Goal: Task Accomplishment & Management: Complete application form

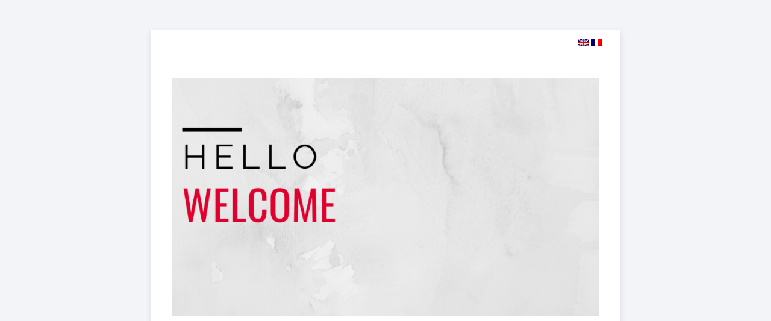
select select
click at [583, 43] on img at bounding box center [583, 42] width 11 height 7
select select
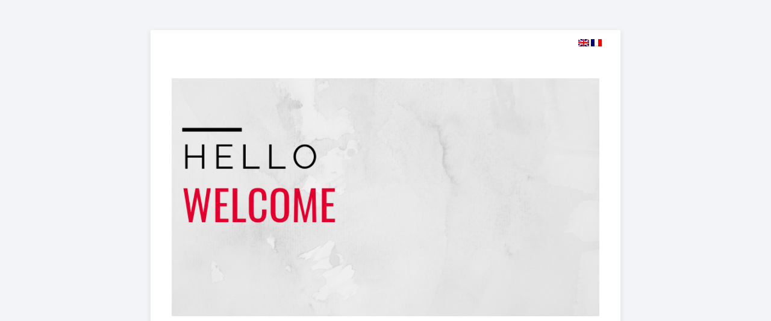
click at [584, 43] on img at bounding box center [583, 42] width 11 height 7
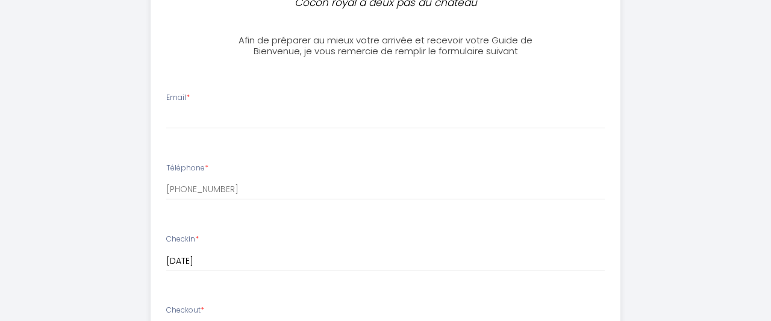
scroll to position [332, 0]
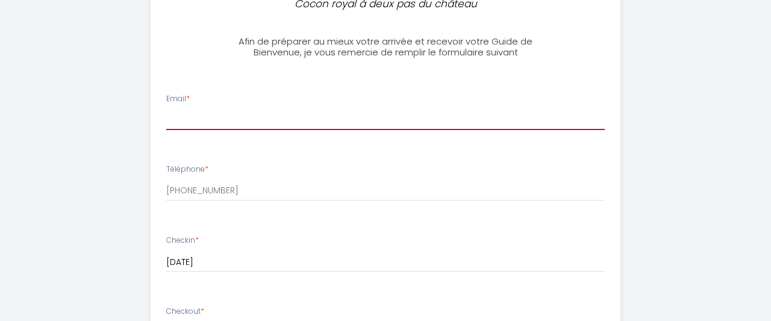
click at [272, 116] on input "Email *" at bounding box center [385, 119] width 438 height 22
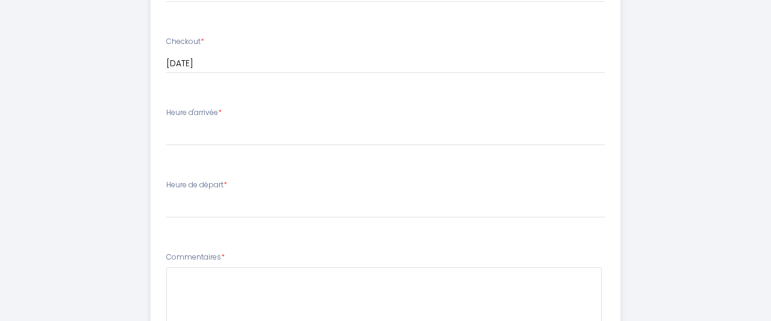
scroll to position [601, 0]
type input "[EMAIL_ADDRESS][DOMAIN_NAME]"
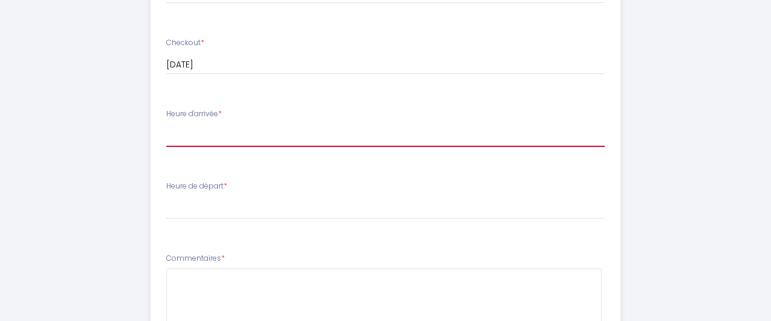
click at [166, 124] on select "15:00 15:30 16:00 16:30 17:00 17:30 18:00 18:30 19:00 19:30 20:00 20:30 21:00 2…" at bounding box center [385, 135] width 438 height 23
select select "15:00"
click option "15:00" at bounding box center [0, 0] width 0 height 0
click at [166, 124] on select "15:00 15:30 16:00 16:30 17:00 17:30 18:00 18:30 19:00 19:30 20:00 20:30 21:00 2…" at bounding box center [385, 135] width 438 height 23
click at [209, 140] on select "15:00 15:30 16:00 16:30 17:00 17:30 18:00 18:30 19:00 19:30 20:00 20:30 21:00 2…" at bounding box center [385, 135] width 438 height 23
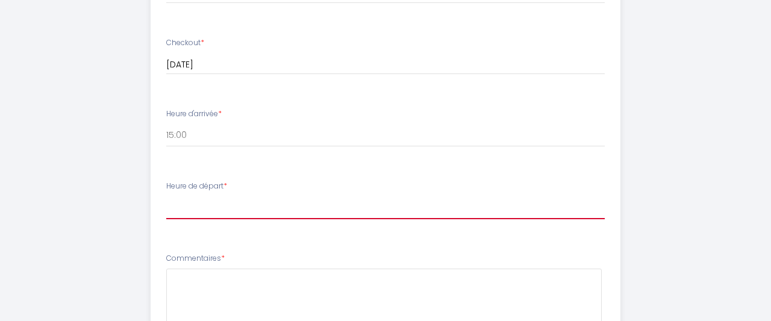
click at [166, 196] on select "00:00 00:30 01:00 01:30 02:00 02:30 03:00 03:30 04:00 04:30 05:00 05:30 06:00 0…" at bounding box center [385, 207] width 438 height 23
click at [224, 209] on select "00:00 00:30 01:00 01:30 02:00 02:30 03:00 03:30 04:00 04:30 05:00 05:30 06:00 0…" at bounding box center [385, 207] width 438 height 23
click at [166, 196] on select "00:00 00:30 01:00 01:30 02:00 02:30 03:00 03:30 04:00 04:30 05:00 05:30 06:00 0…" at bounding box center [385, 207] width 438 height 23
select select "11:00"
click option "11:00" at bounding box center [0, 0] width 0 height 0
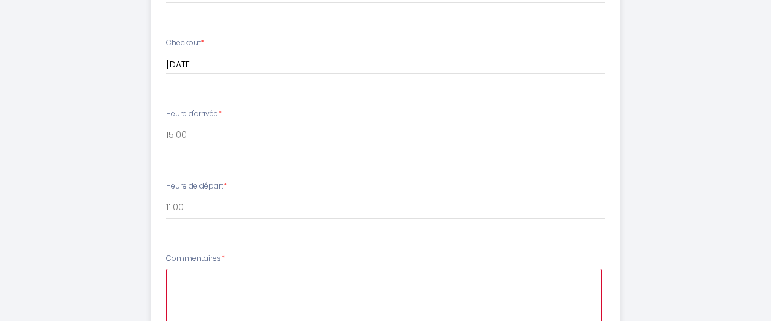
click at [194, 283] on textarea at bounding box center [383, 305] width 435 height 73
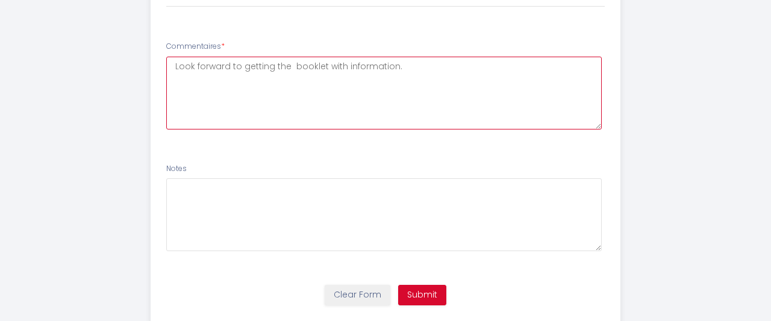
scroll to position [844, 0]
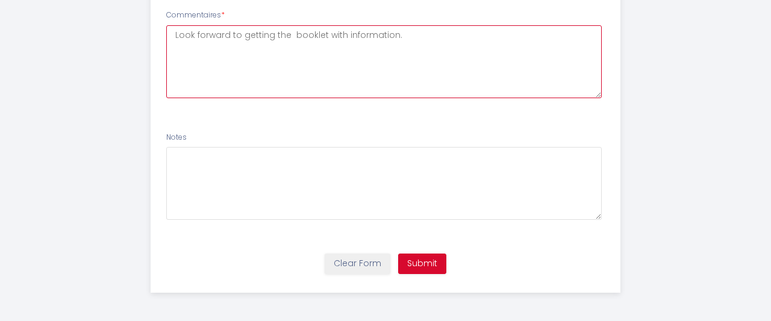
type textarea "Look forward to getting the booklet with information."
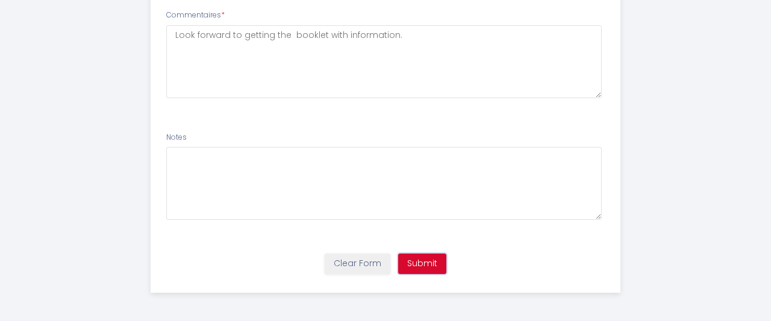
click at [423, 264] on button "Submit" at bounding box center [422, 263] width 48 height 20
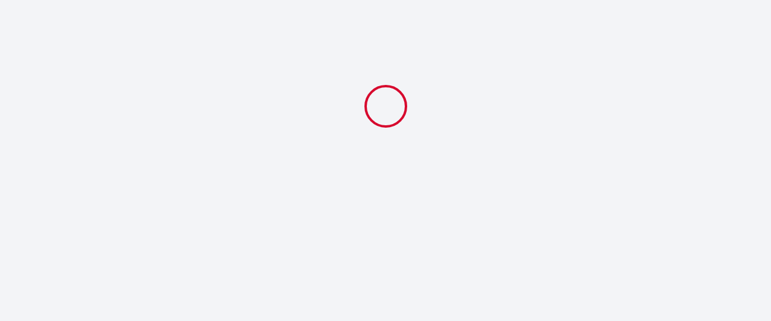
select select "11:00"
